Goal: Find specific page/section: Locate item on page

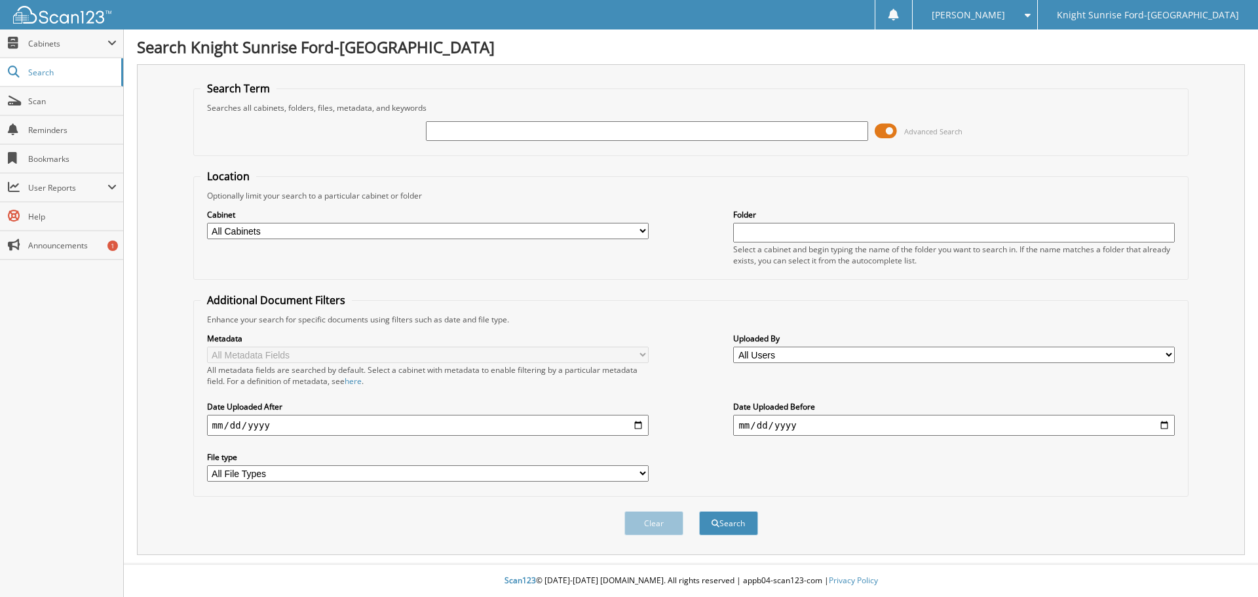
click at [561, 123] on input "text" at bounding box center [647, 131] width 442 height 20
paste input "673917"
type input "673917"
click at [726, 526] on button "Search" at bounding box center [728, 523] width 59 height 24
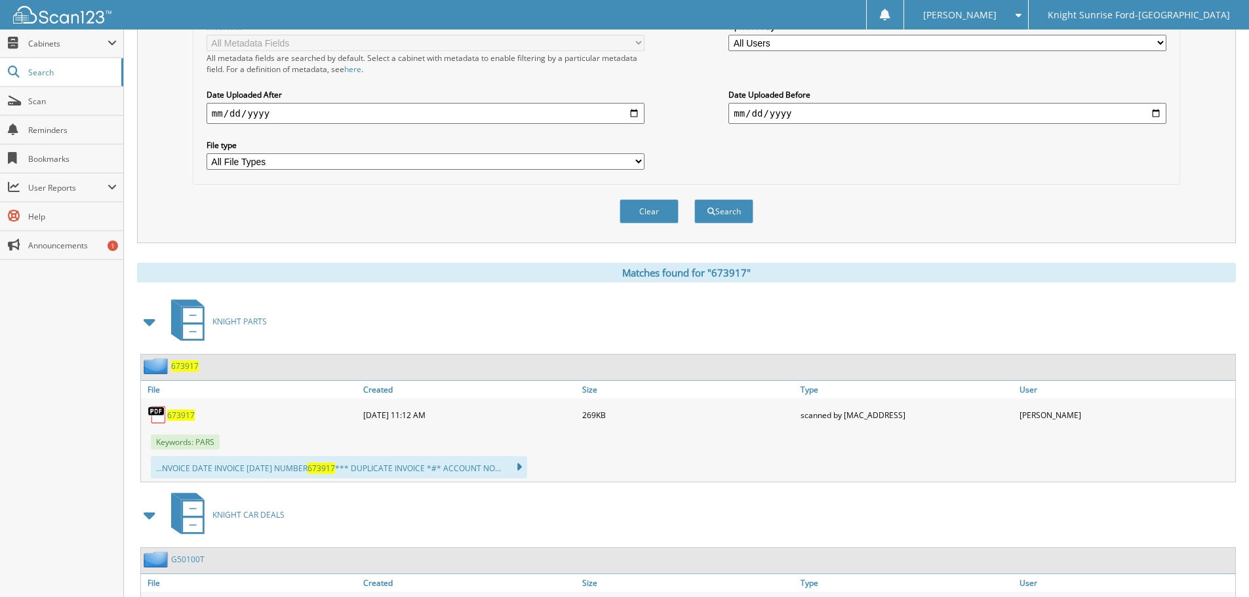
drag, startPoint x: 703, startPoint y: 414, endPoint x: 691, endPoint y: 450, distance: 38.1
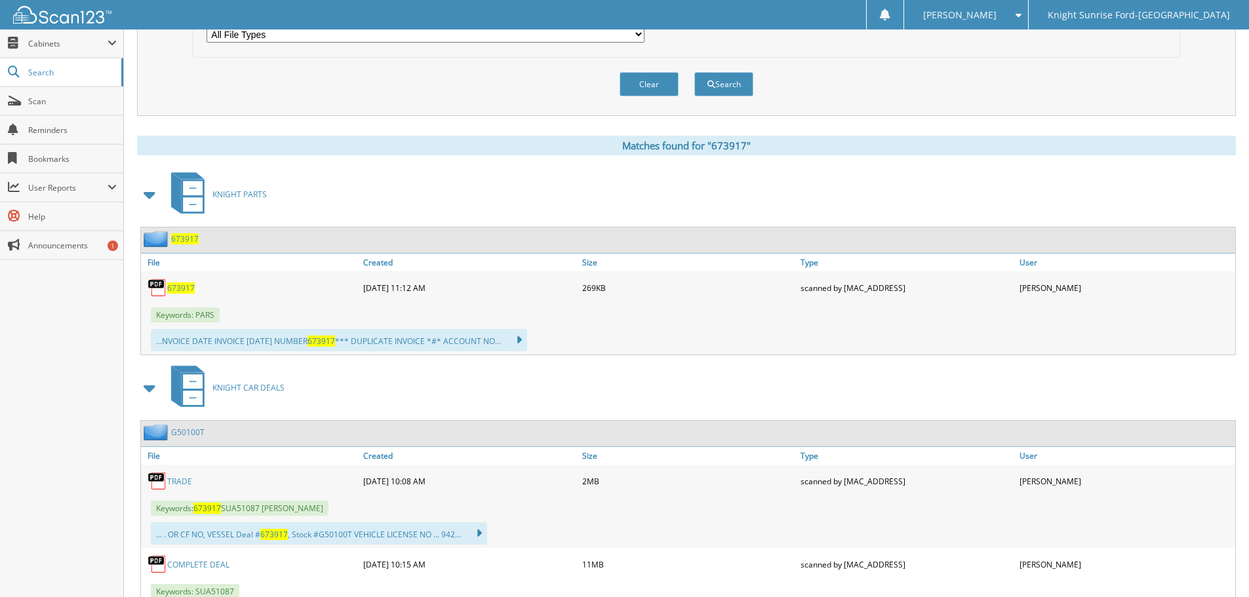
drag, startPoint x: 383, startPoint y: 339, endPoint x: 281, endPoint y: 365, distance: 105.5
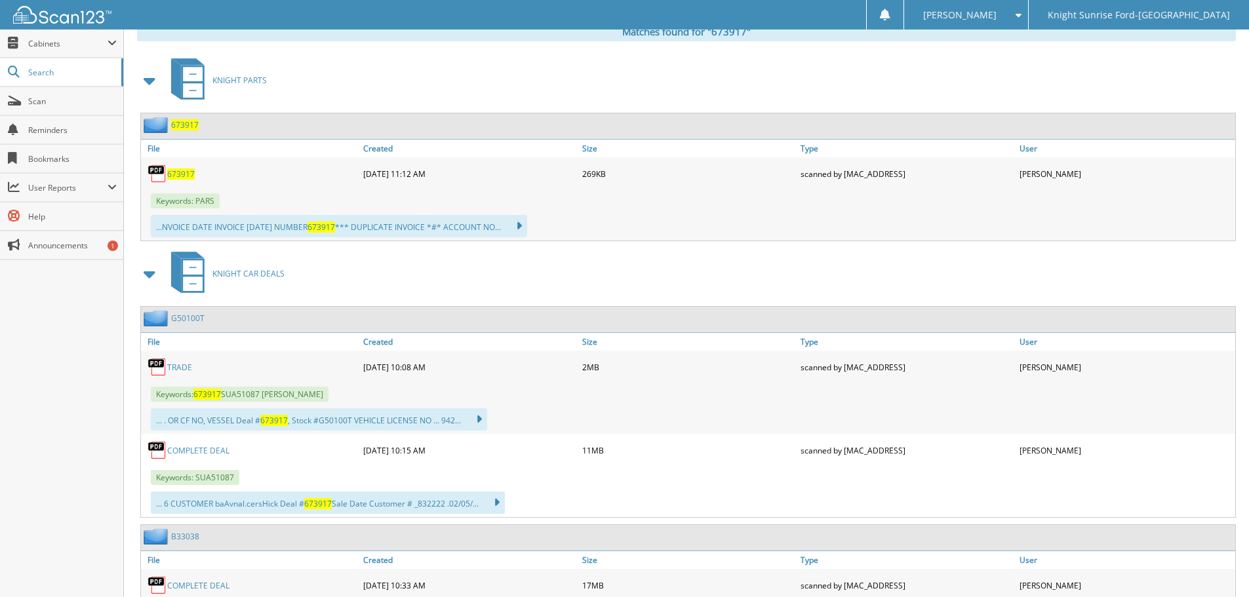
click at [220, 448] on link "COMPLETE DEAL" at bounding box center [198, 450] width 62 height 11
